Goal: Find specific page/section: Find specific page/section

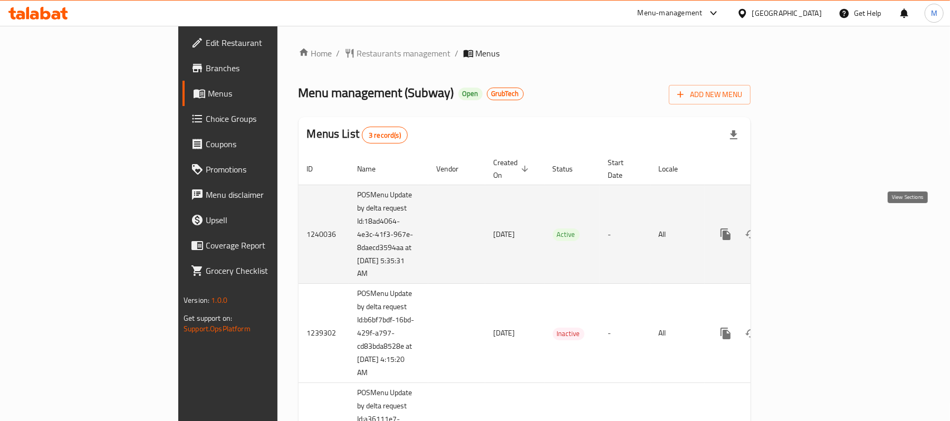
click at [807, 230] on icon "enhanced table" at bounding box center [801, 234] width 9 height 9
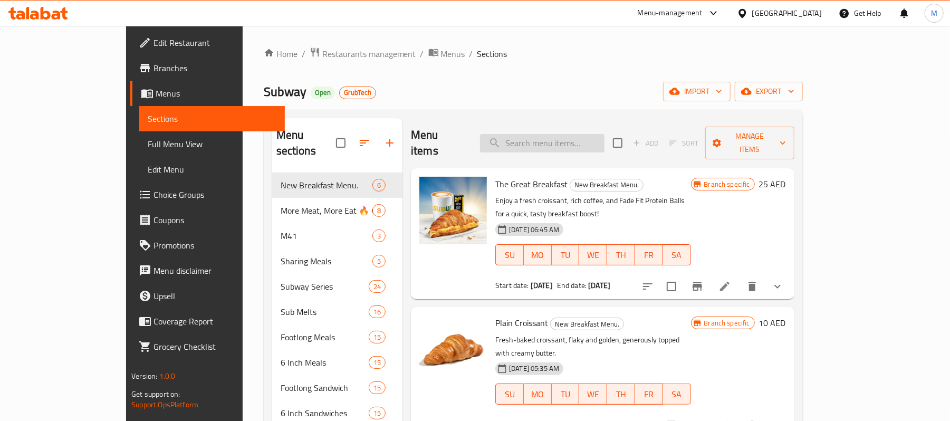
click at [560, 134] on input "search" at bounding box center [542, 143] width 125 height 18
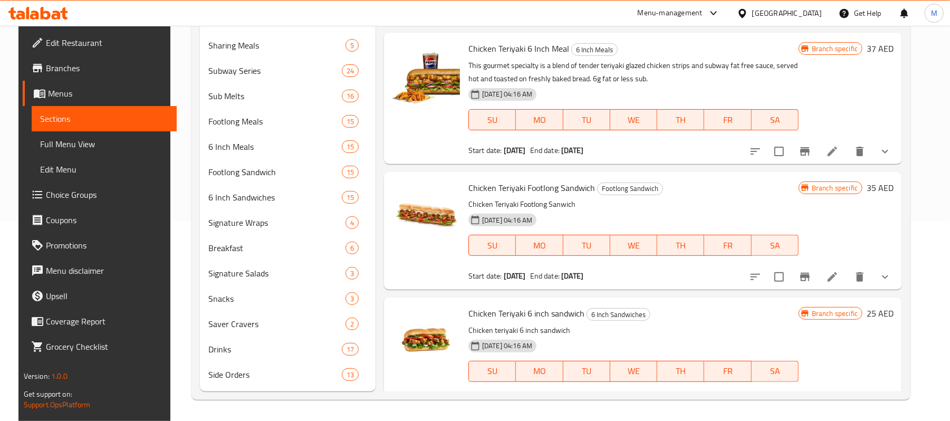
scroll to position [69, 0]
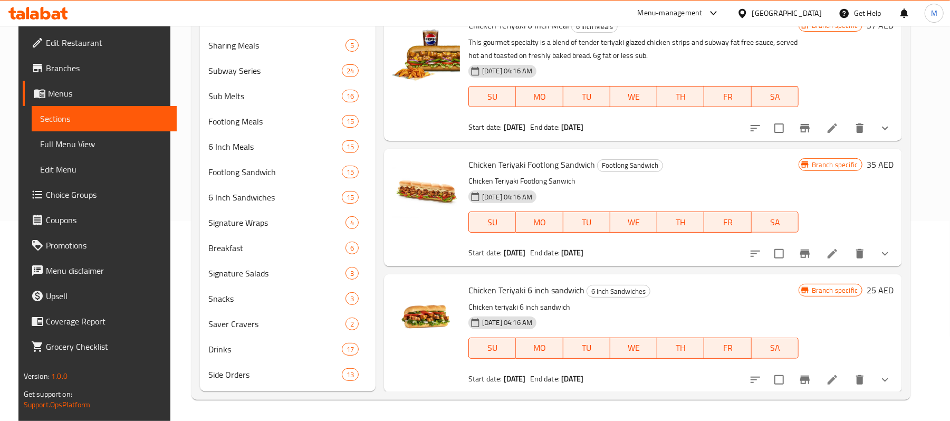
type input "chicken ter"
click at [892, 378] on icon "show more" at bounding box center [885, 380] width 13 height 13
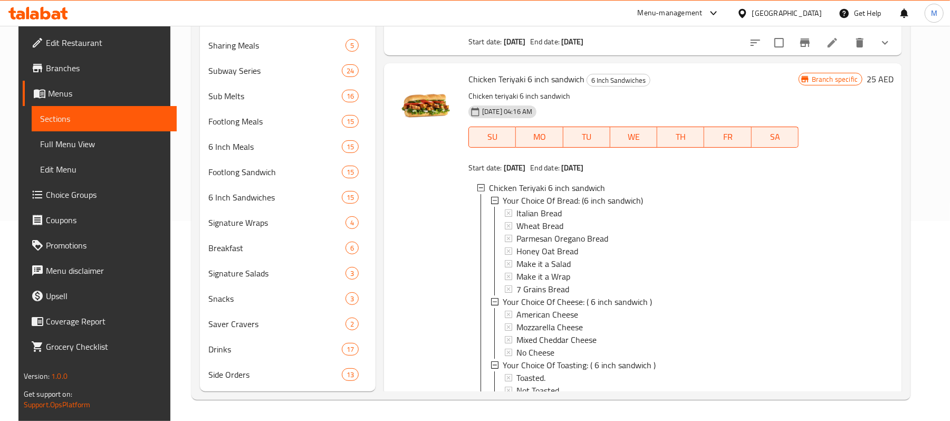
scroll to position [350, 0]
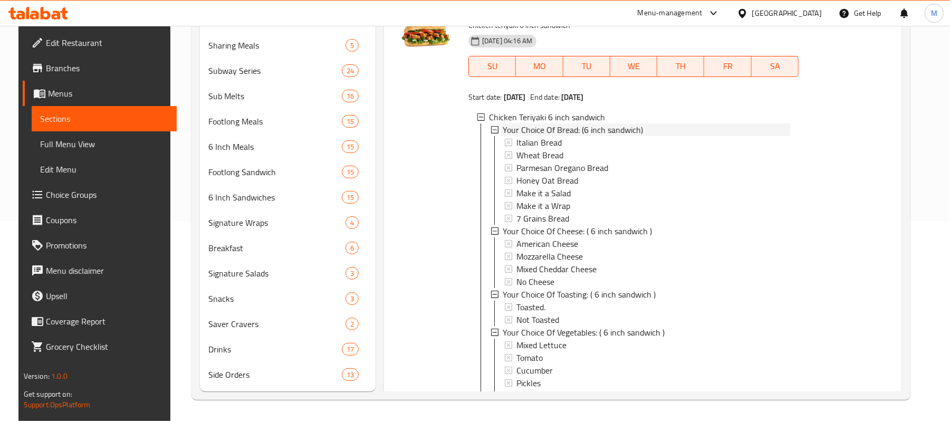
click at [560, 131] on span "Your Choice Of Bread: (6 inch sandwich)" at bounding box center [573, 129] width 140 height 13
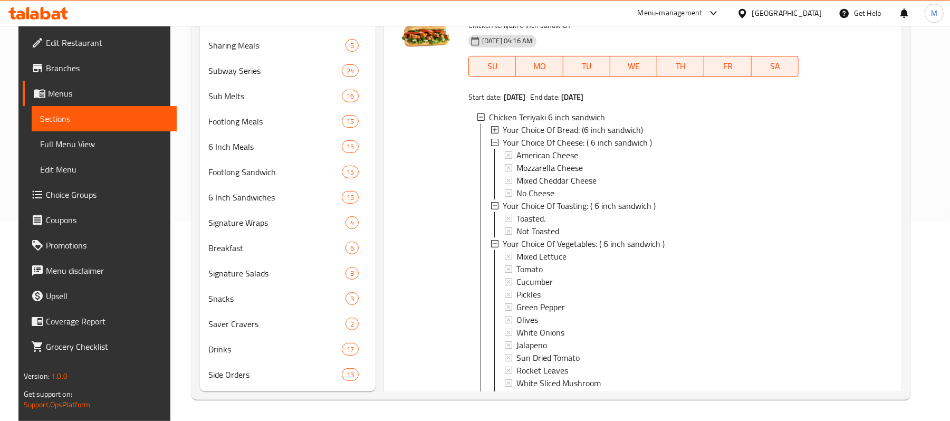
click at [560, 131] on span "Your Choice Of Bread: (6 inch sandwich)" at bounding box center [573, 129] width 140 height 13
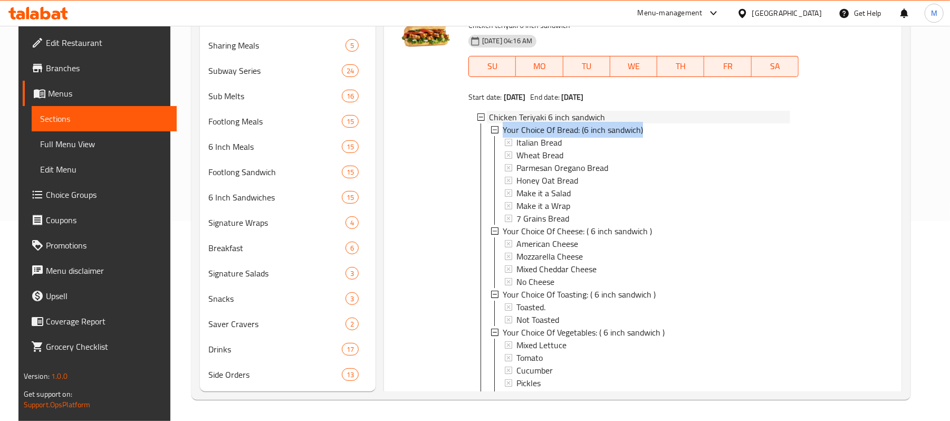
scroll to position [171, 0]
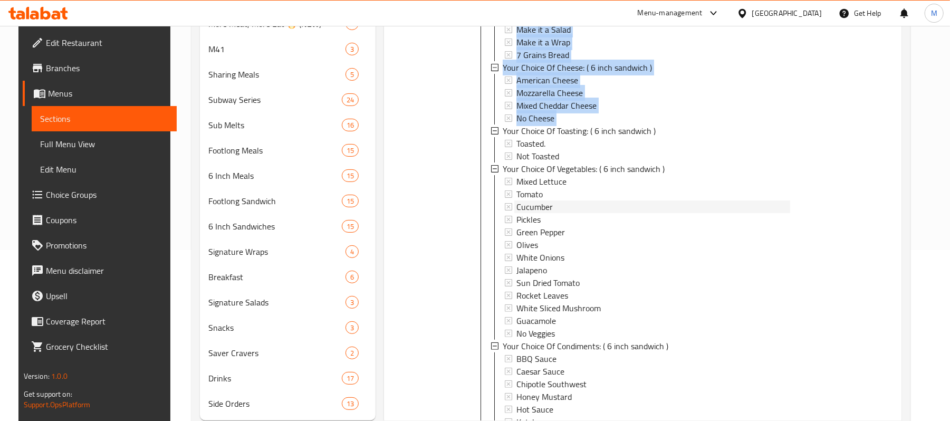
drag, startPoint x: 645, startPoint y: 127, endPoint x: 499, endPoint y: 130, distance: 145.7
click at [499, 130] on div "Your Choice Of Bread: (6 inch sandwich) Italian Bread Wheat Bread Parmesan Oreg…" at bounding box center [641, 321] width 300 height 722
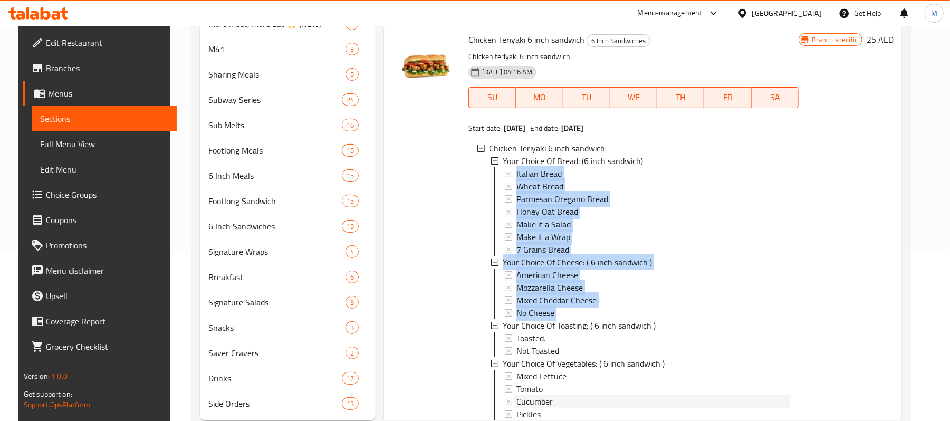
scroll to position [332, 0]
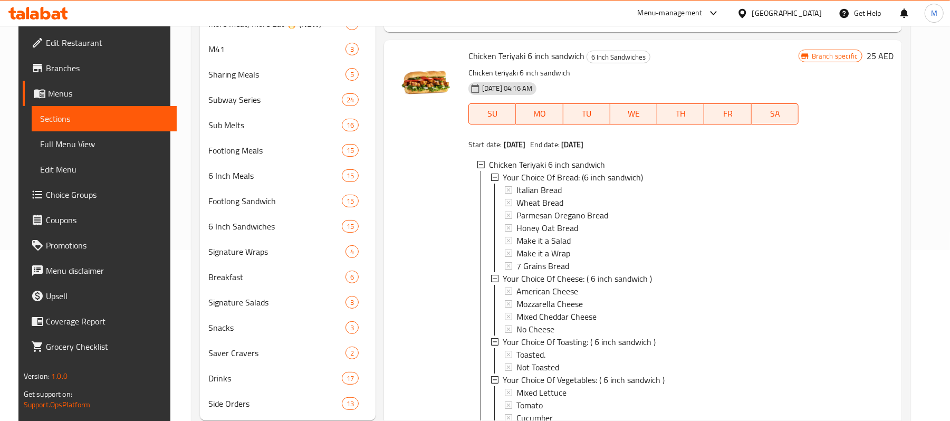
click at [617, 178] on span "Your Choice Of Bread: (6 inch sandwich)" at bounding box center [573, 177] width 140 height 13
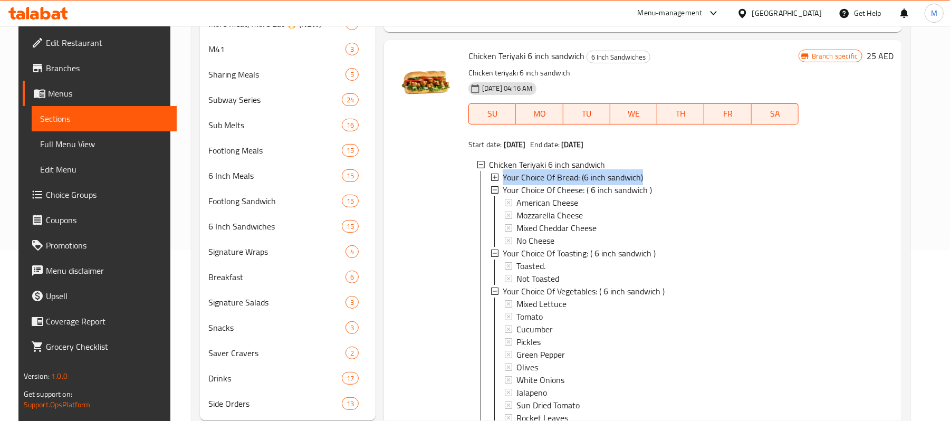
drag, startPoint x: 642, startPoint y: 176, endPoint x: 499, endPoint y: 173, distance: 143.6
click at [503, 173] on div "Your Choice Of Bread: (6 inch sandwich)" at bounding box center [647, 177] width 288 height 13
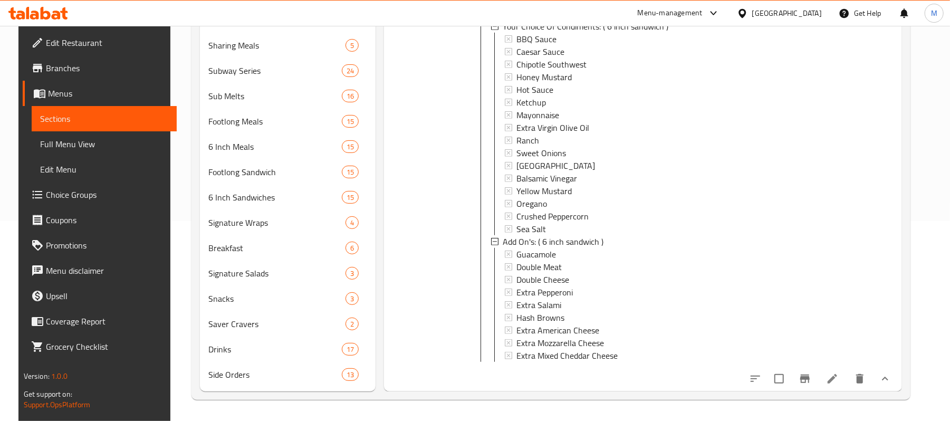
scroll to position [843, 0]
click at [837, 379] on icon at bounding box center [832, 378] width 9 height 9
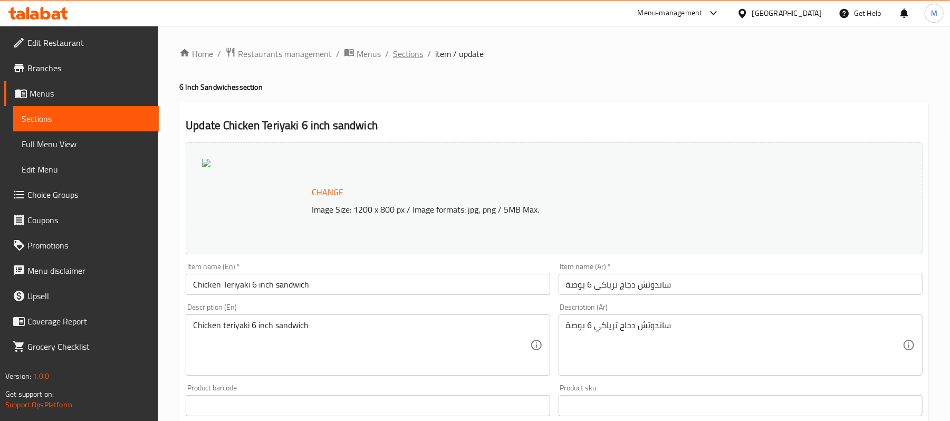
click at [414, 58] on span "Sections" at bounding box center [408, 53] width 30 height 13
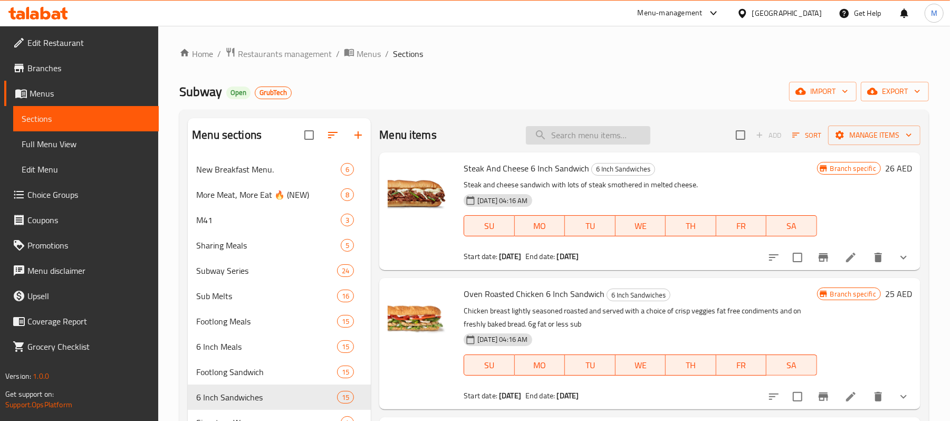
click at [596, 134] on input "search" at bounding box center [588, 135] width 125 height 18
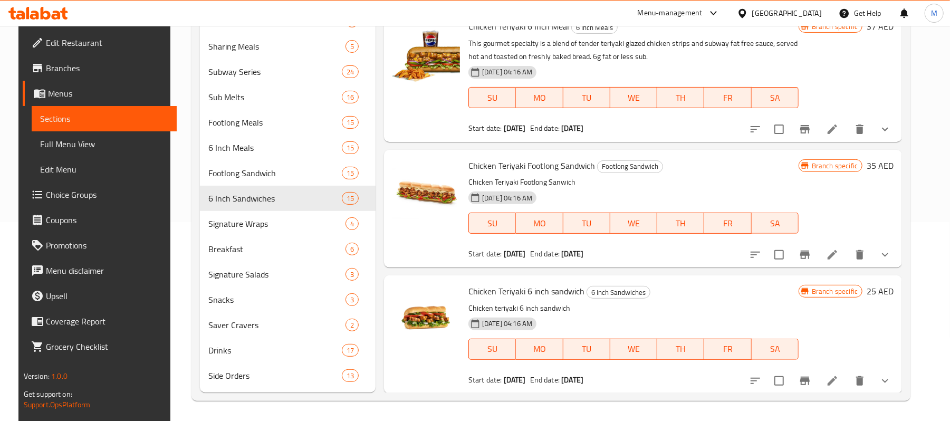
scroll to position [201, 0]
type input "chicken ter"
click at [892, 377] on icon "show more" at bounding box center [885, 380] width 13 height 13
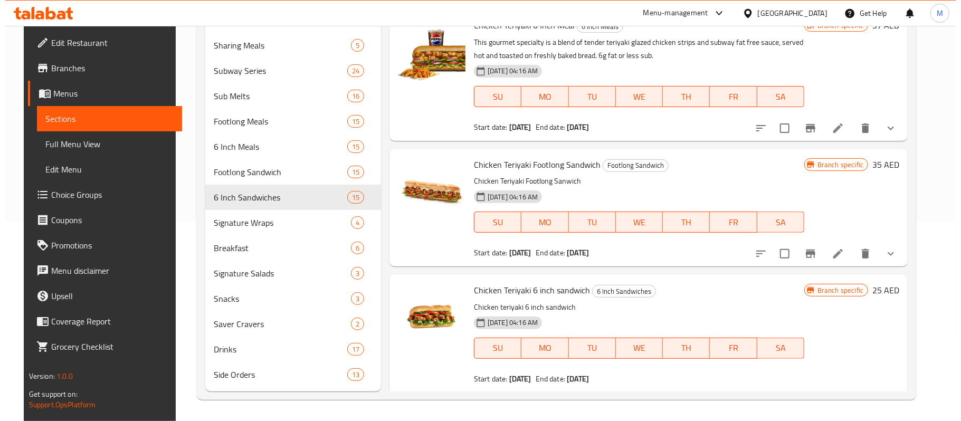
scroll to position [280, 0]
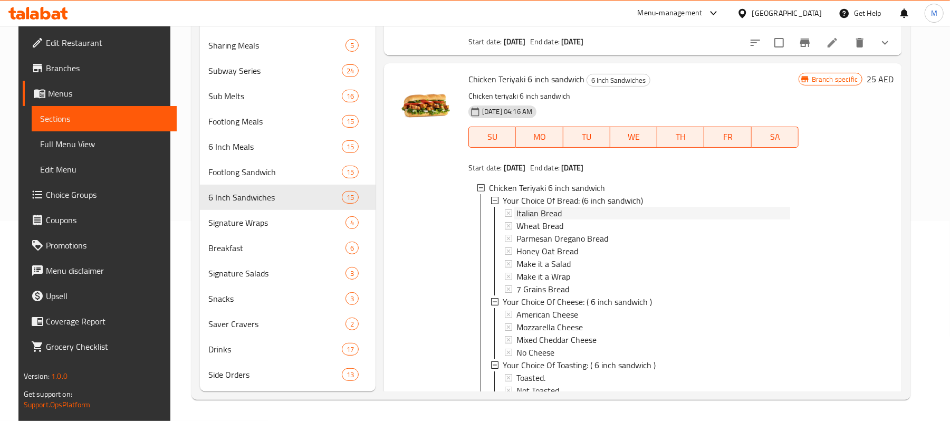
click at [553, 207] on span "Italian Bread" at bounding box center [539, 213] width 45 height 13
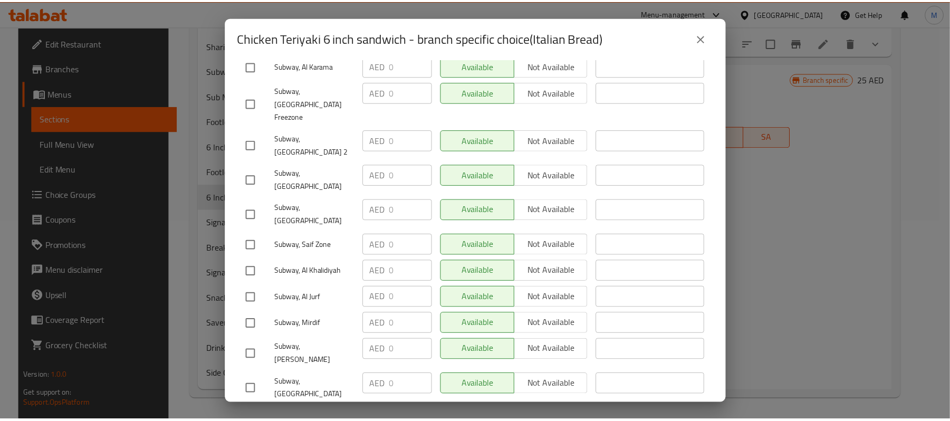
scroll to position [397, 0]
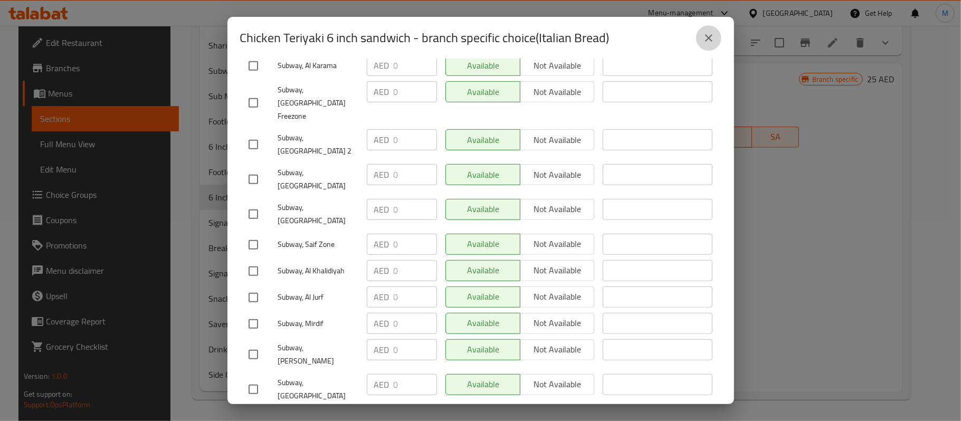
click at [711, 36] on icon "close" at bounding box center [708, 38] width 13 height 13
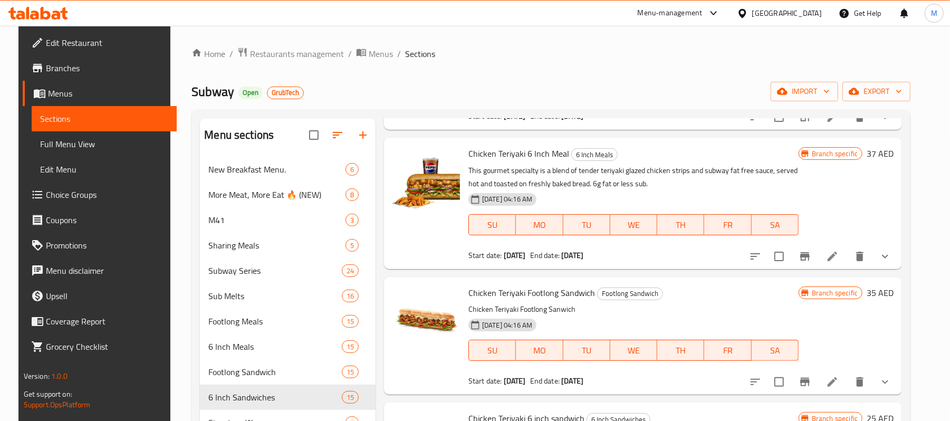
scroll to position [0, 0]
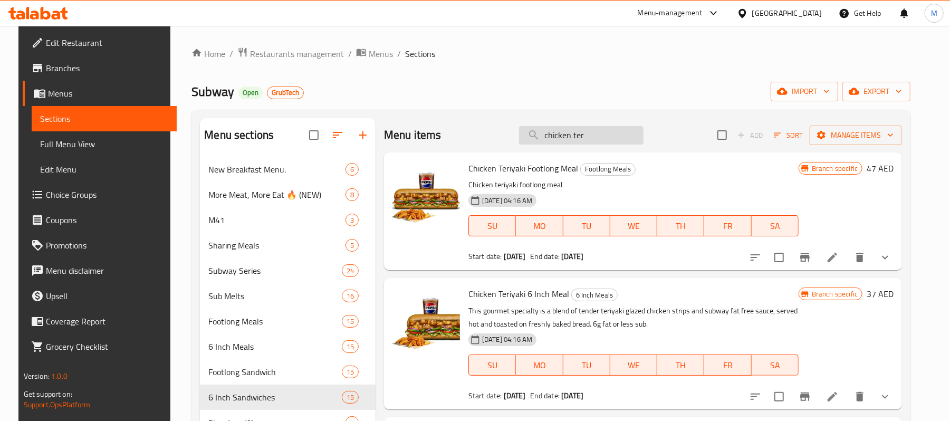
click at [574, 134] on input "chicken ter" at bounding box center [581, 135] width 125 height 18
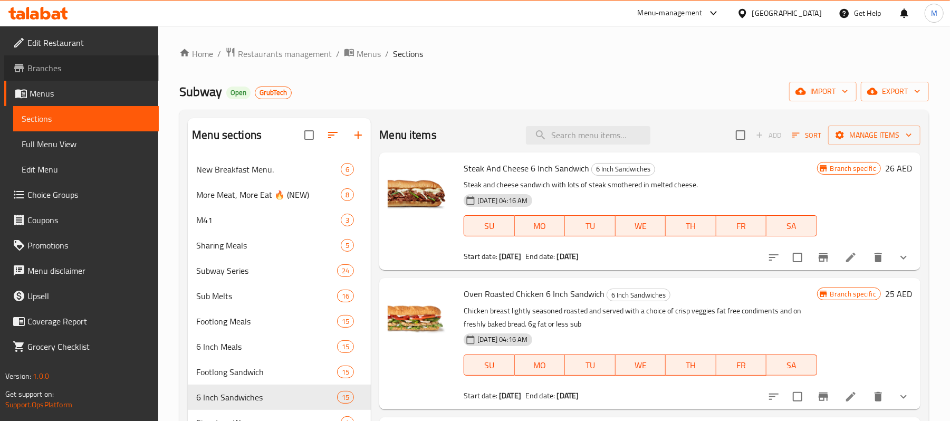
click at [74, 68] on span "Branches" at bounding box center [88, 68] width 123 height 13
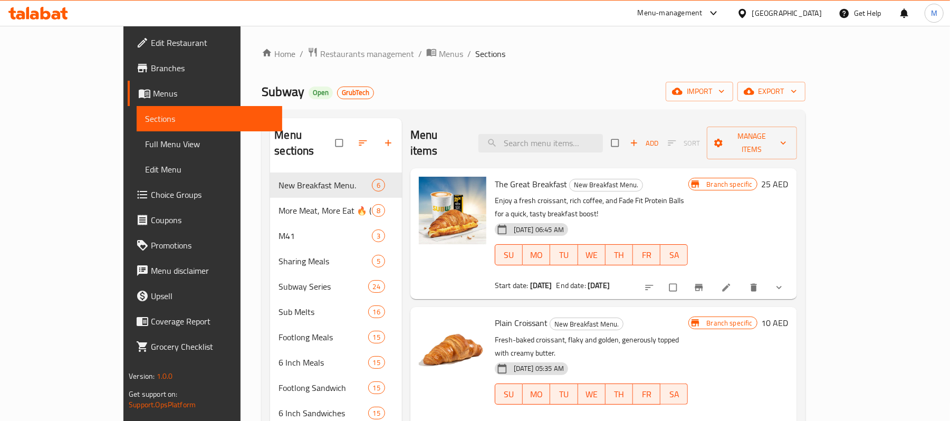
click at [137, 180] on link "Edit Menu" at bounding box center [210, 169] width 146 height 25
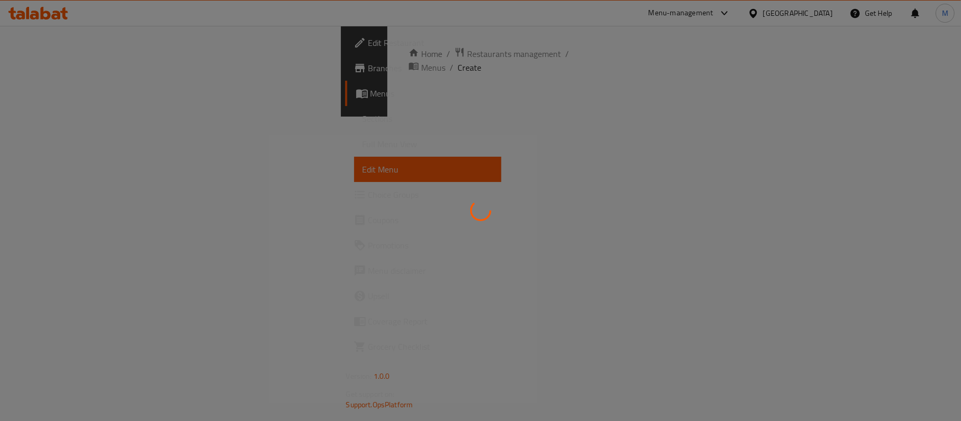
click at [79, 197] on div at bounding box center [480, 210] width 961 height 421
click at [62, 193] on div at bounding box center [480, 210] width 961 height 421
click at [51, 195] on div at bounding box center [480, 210] width 961 height 421
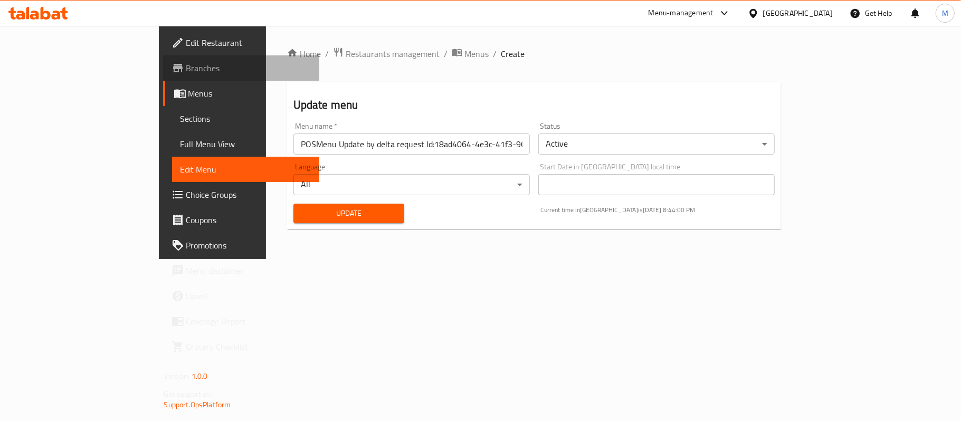
click at [186, 72] on span "Branches" at bounding box center [248, 68] width 125 height 13
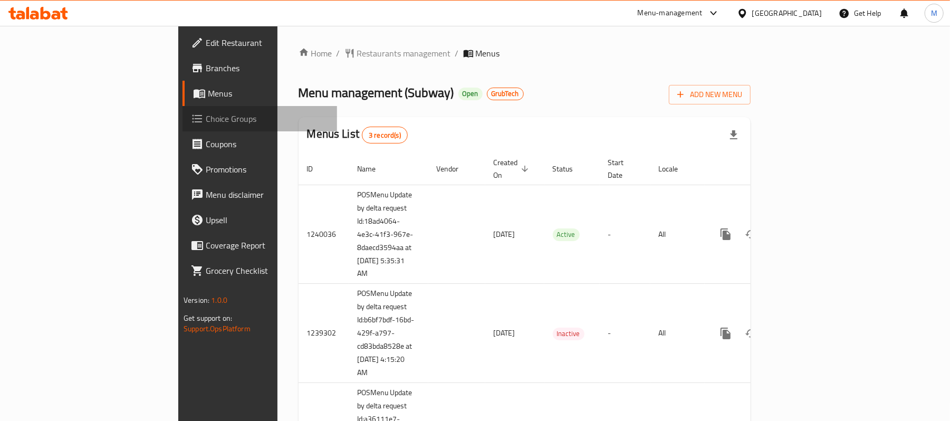
click at [206, 120] on span "Choice Groups" at bounding box center [267, 118] width 123 height 13
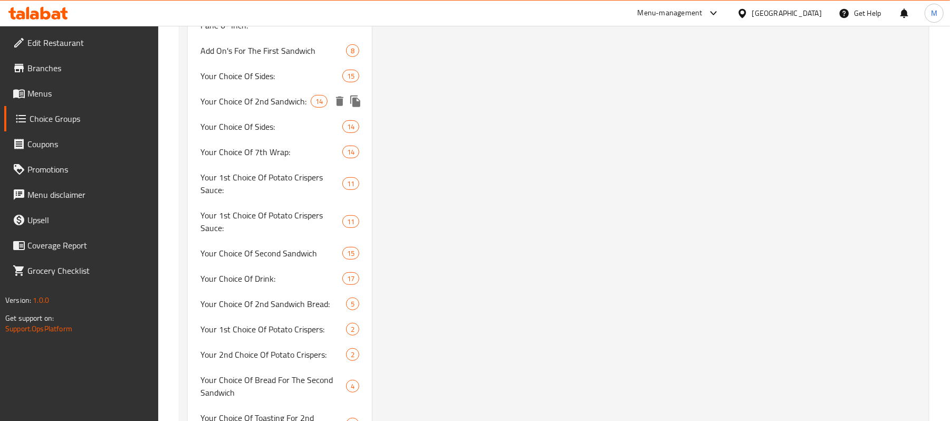
scroll to position [6261, 0]
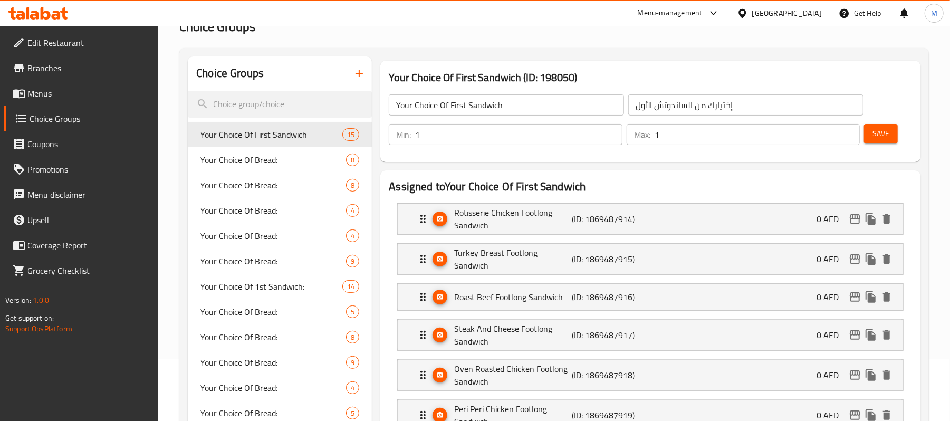
scroll to position [0, 0]
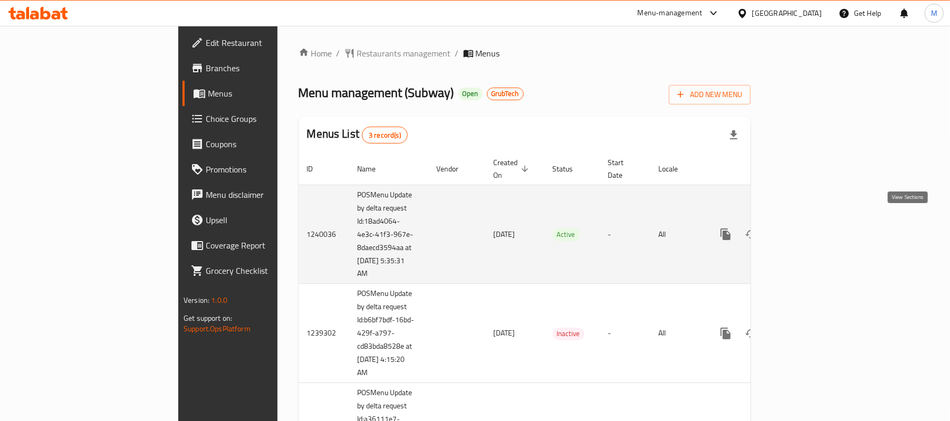
click at [808, 228] on icon "enhanced table" at bounding box center [802, 234] width 13 height 13
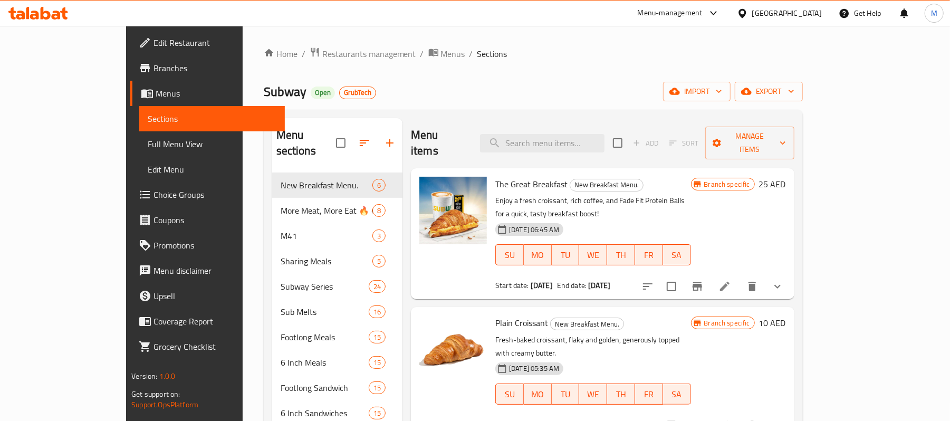
click at [564, 126] on div "Menu items Add Sort Manage items" at bounding box center [603, 143] width 384 height 50
click at [566, 134] on input "search" at bounding box center [542, 143] width 125 height 18
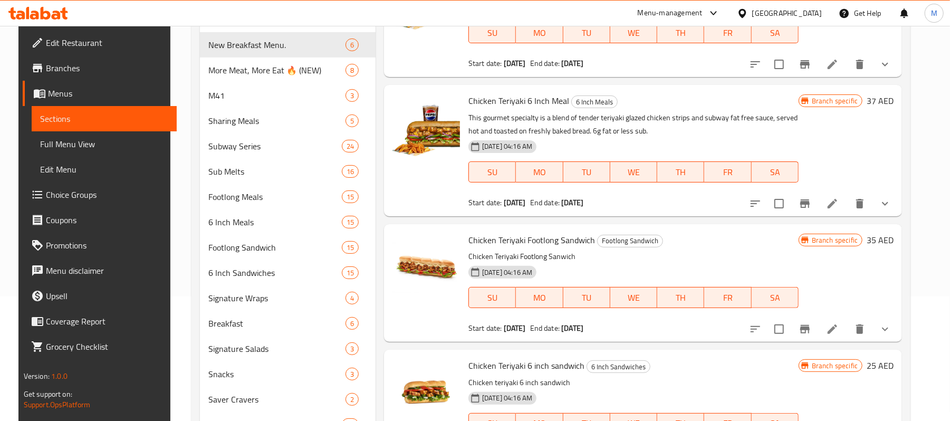
scroll to position [201, 0]
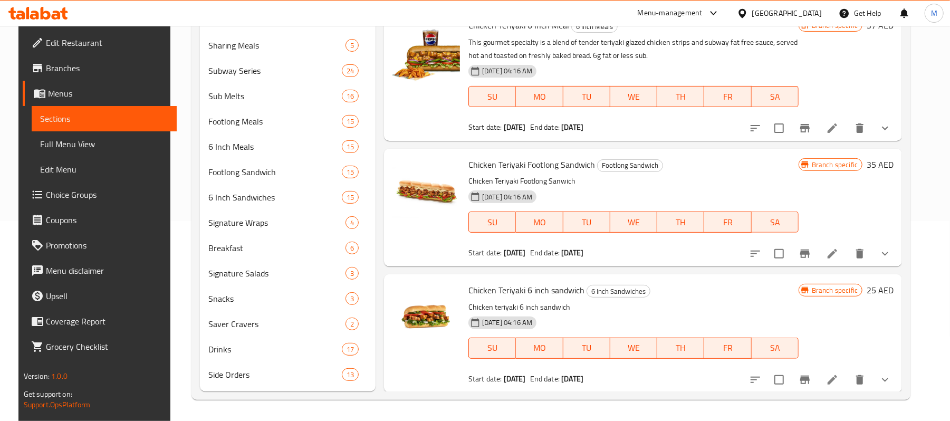
type input "chicken ter"
click at [898, 379] on button "show more" at bounding box center [885, 379] width 25 height 25
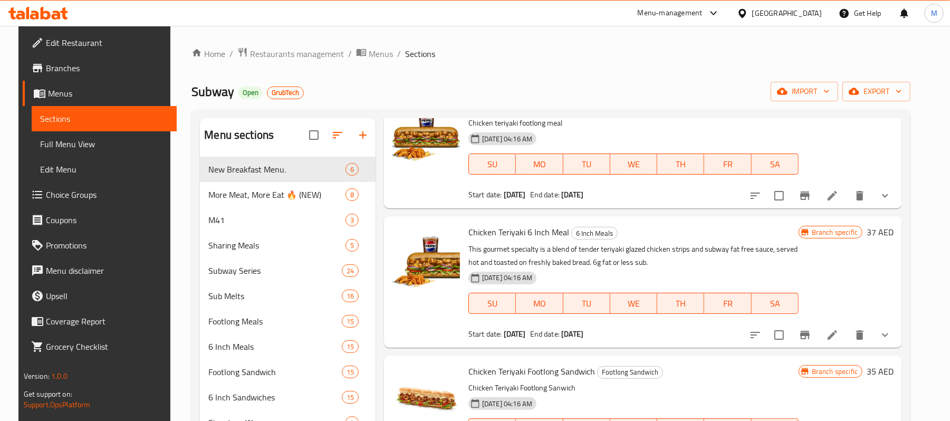
scroll to position [0, 0]
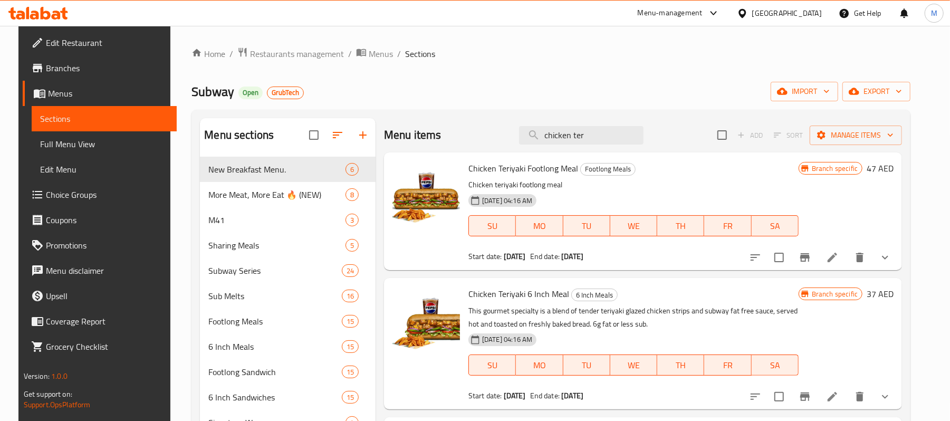
click at [79, 66] on span "Branches" at bounding box center [107, 68] width 123 height 13
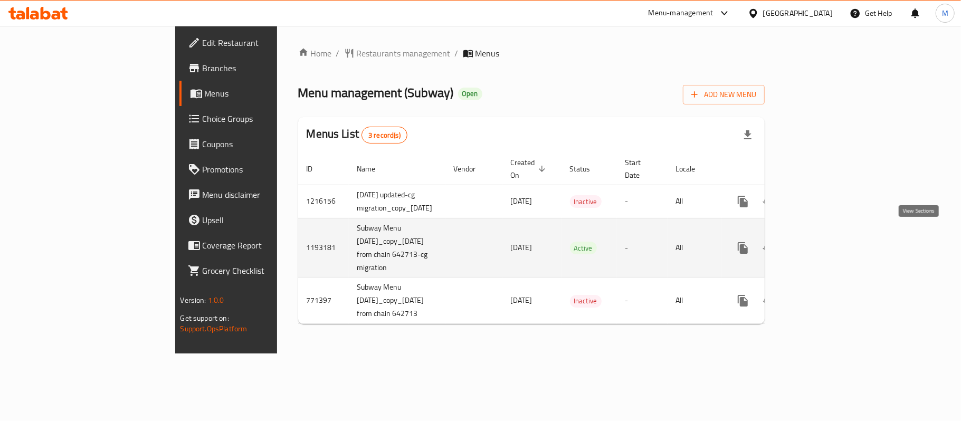
click at [825, 242] on icon "enhanced table" at bounding box center [819, 248] width 13 height 13
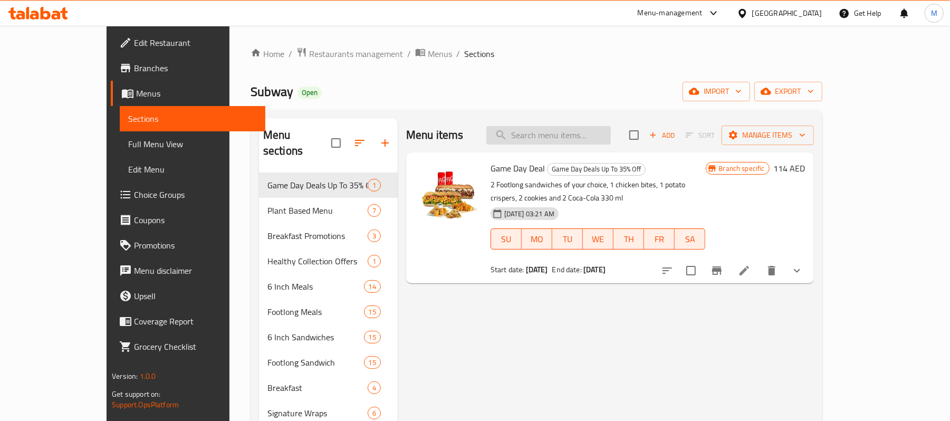
click at [581, 136] on input "search" at bounding box center [549, 135] width 125 height 18
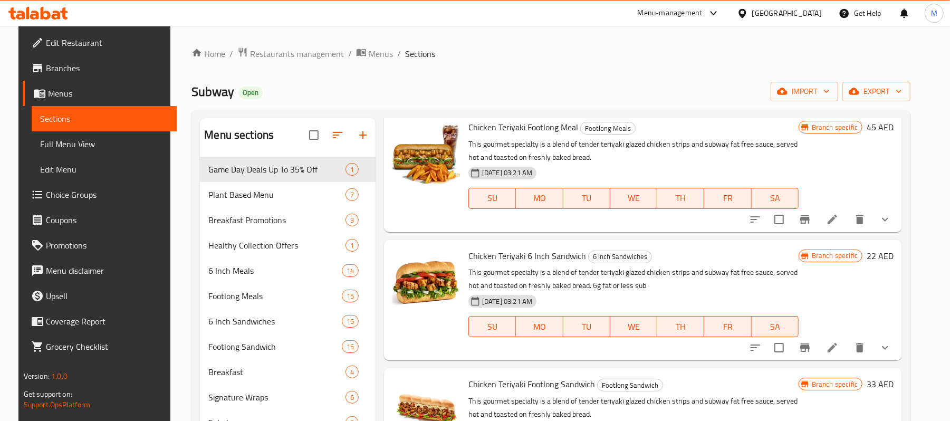
scroll to position [70, 0]
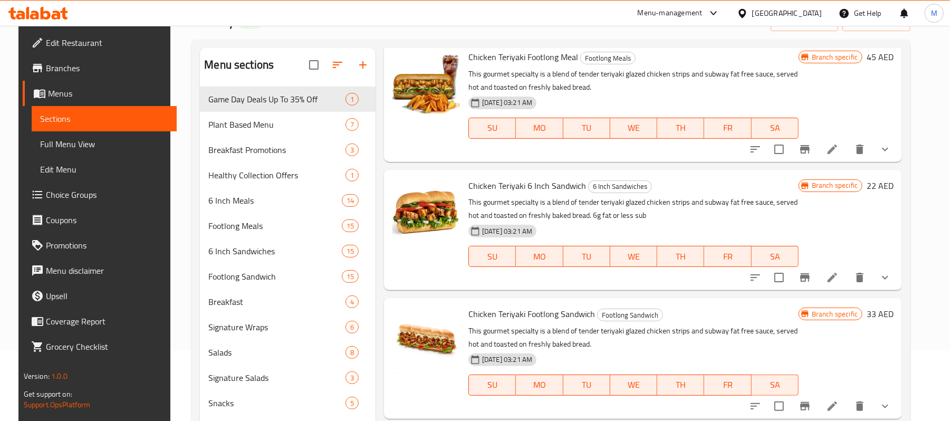
type input "chicken ter"
click at [891, 275] on icon "show more" at bounding box center [885, 277] width 13 height 13
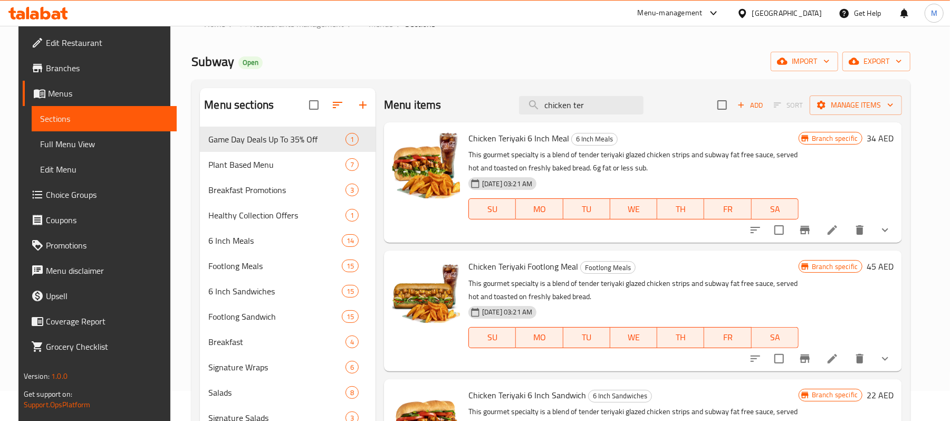
scroll to position [0, 0]
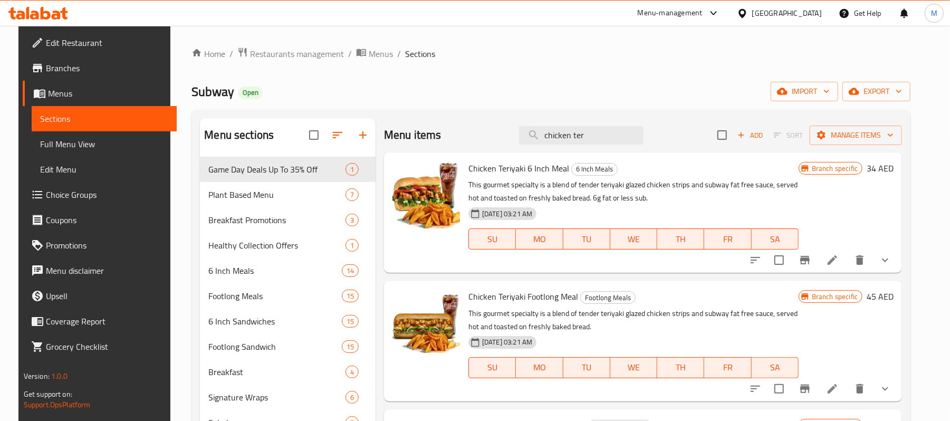
click at [213, 87] on span "Subway" at bounding box center [213, 92] width 43 height 24
copy span "Subway"
click at [279, 54] on span "Restaurants management" at bounding box center [297, 53] width 94 height 13
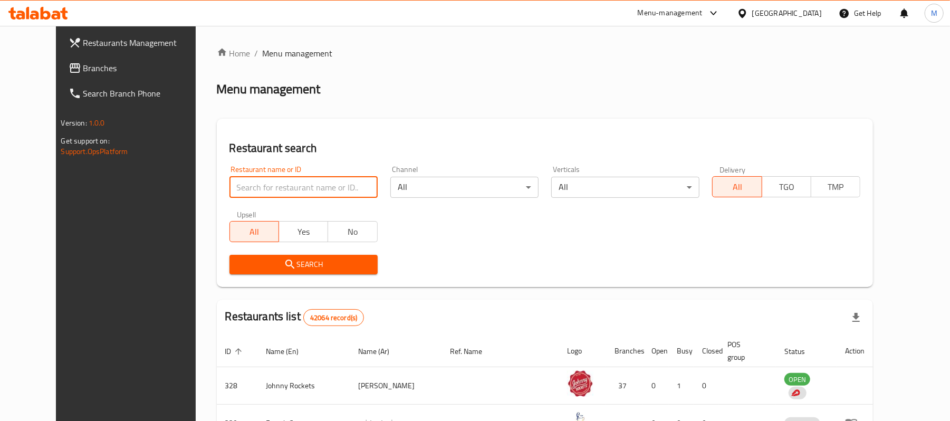
click at [299, 186] on input "search" at bounding box center [304, 187] width 148 height 21
paste input "Subway"
type input "Subway"
click button "Search" at bounding box center [304, 265] width 148 height 20
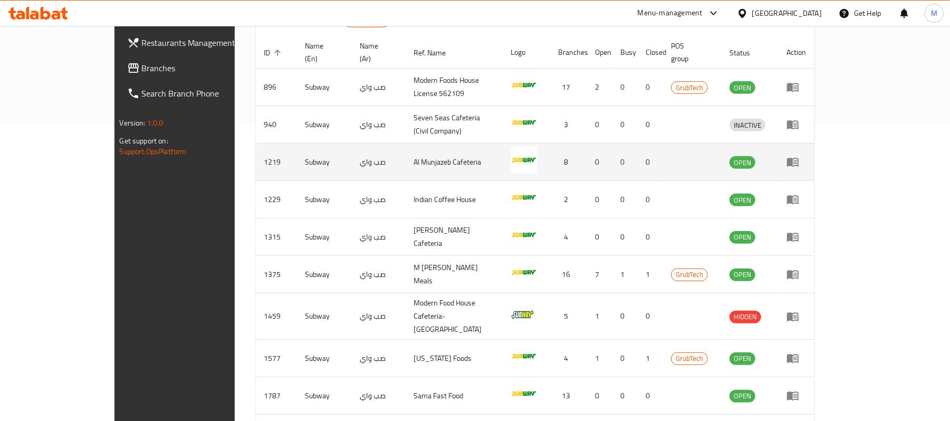
scroll to position [366, 0]
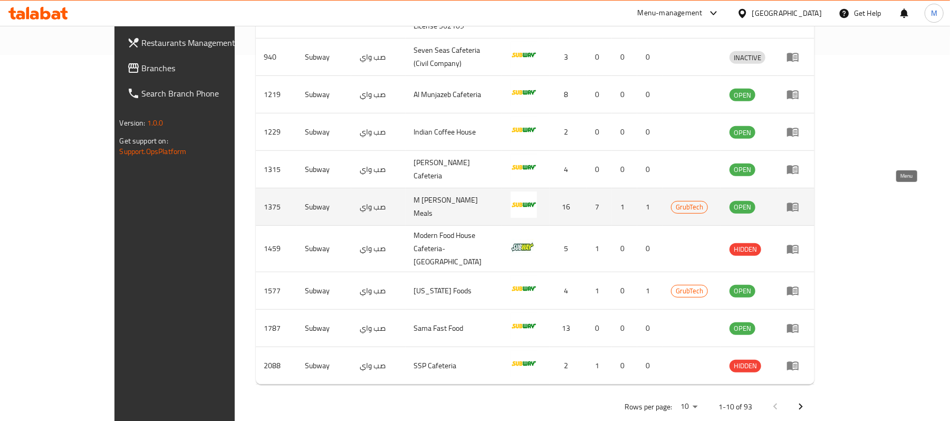
click at [799, 201] on icon "enhanced table" at bounding box center [793, 207] width 13 height 13
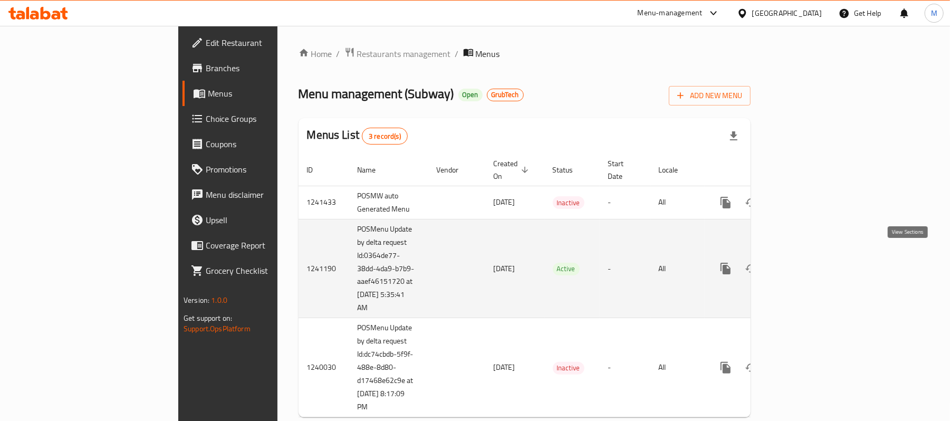
click at [807, 264] on icon "enhanced table" at bounding box center [801, 268] width 9 height 9
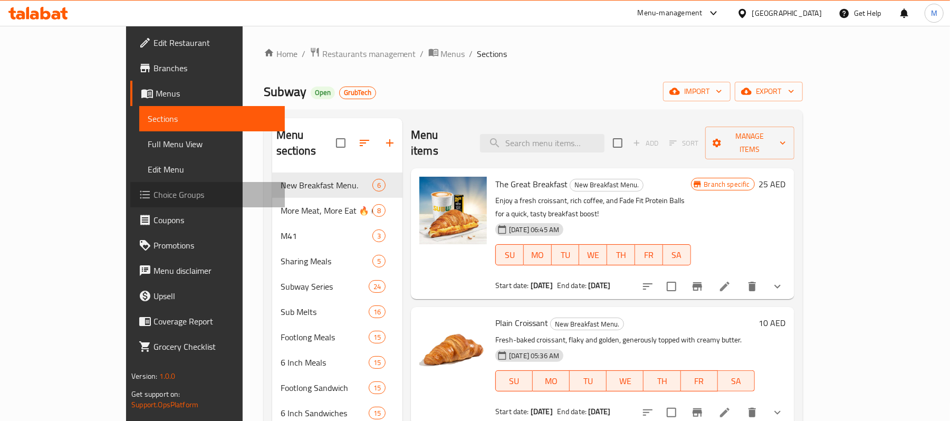
click at [154, 193] on span "Choice Groups" at bounding box center [215, 194] width 123 height 13
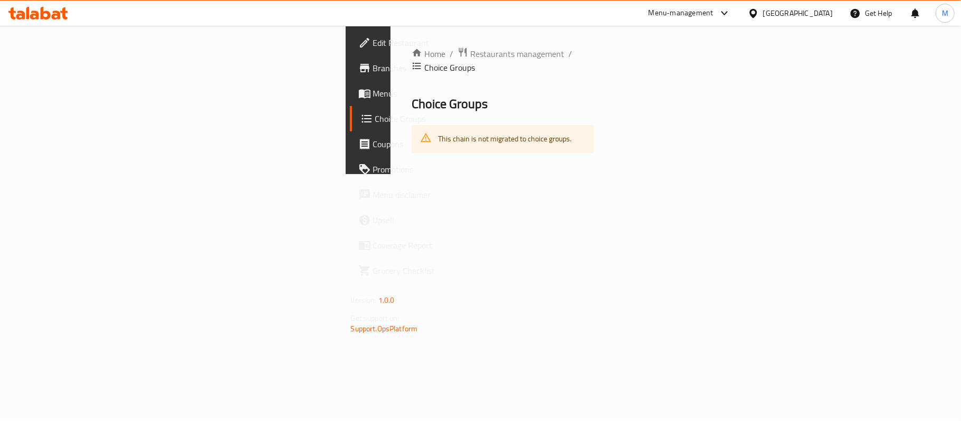
click at [373, 93] on span "Menus" at bounding box center [435, 93] width 125 height 13
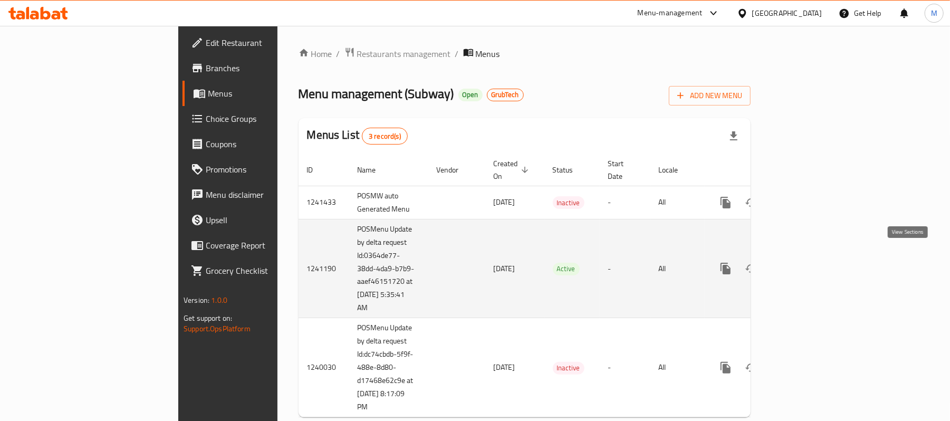
click at [815, 266] on link "enhanced table" at bounding box center [801, 268] width 25 height 25
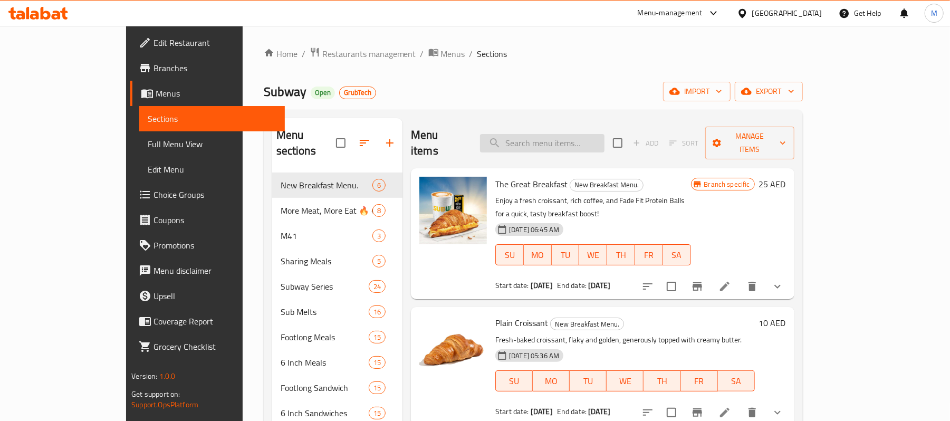
click at [568, 139] on input "search" at bounding box center [542, 143] width 125 height 18
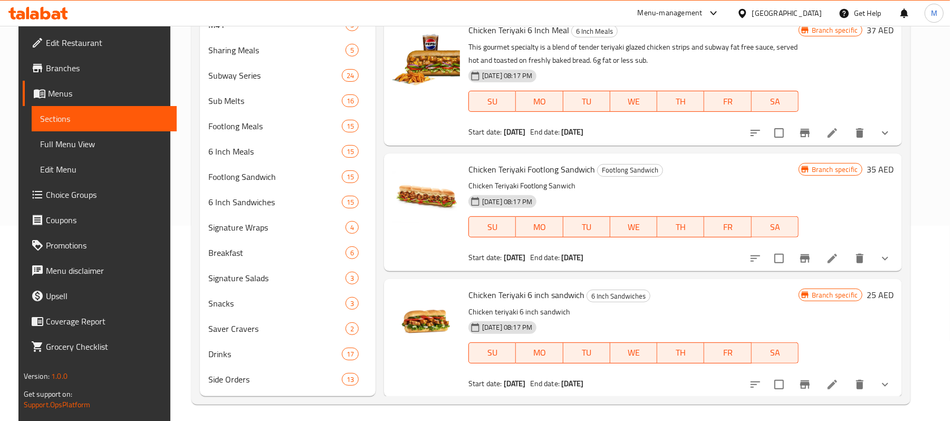
scroll to position [201, 0]
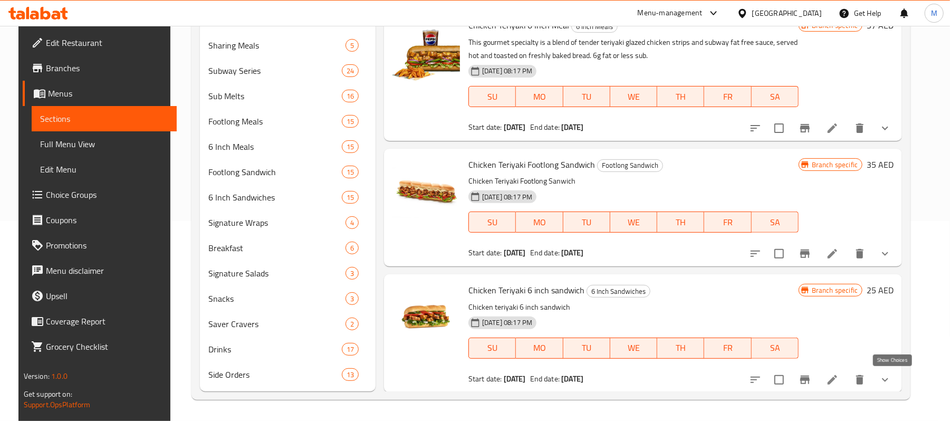
type input "chicken ter"
click at [891, 379] on icon "show more" at bounding box center [885, 380] width 13 height 13
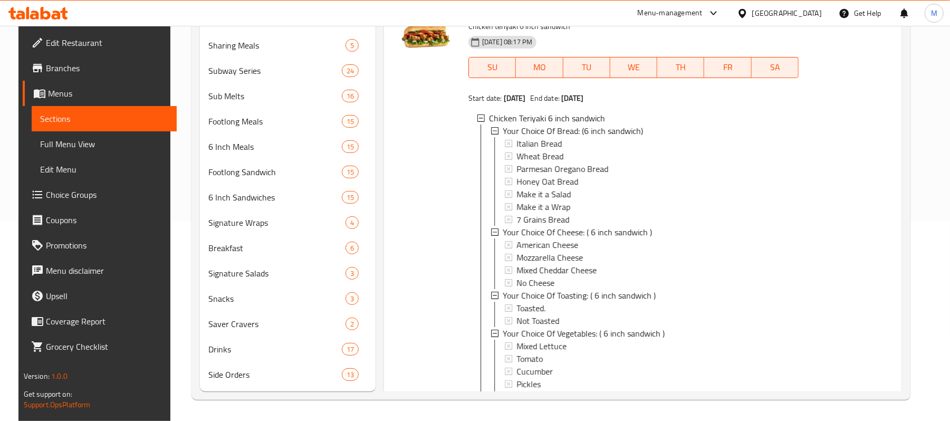
scroll to position [350, 0]
click at [46, 73] on span "Branches" at bounding box center [107, 68] width 123 height 13
